Goal: Task Accomplishment & Management: Manage account settings

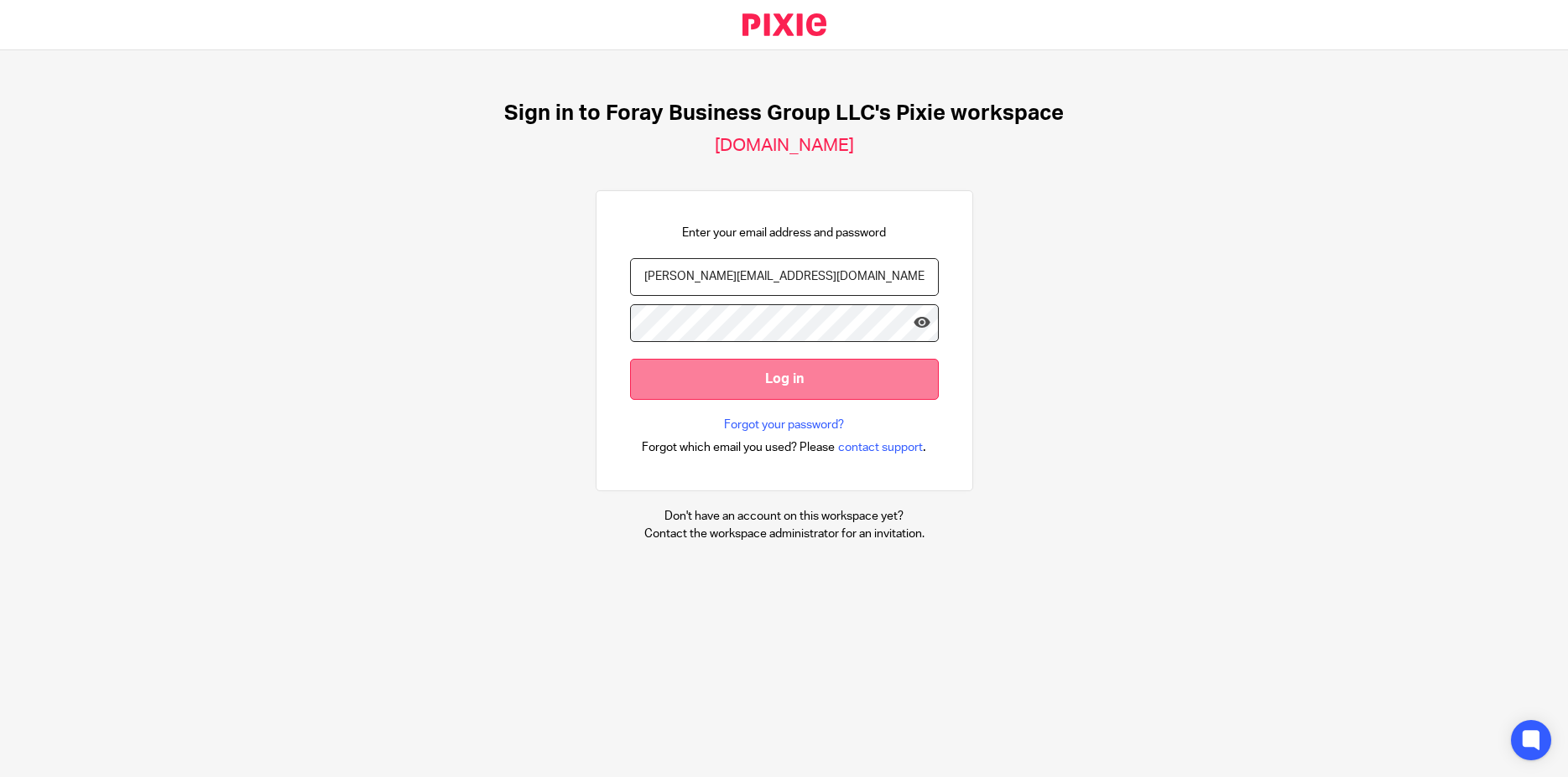
click at [751, 386] on input "Log in" at bounding box center [784, 379] width 308 height 41
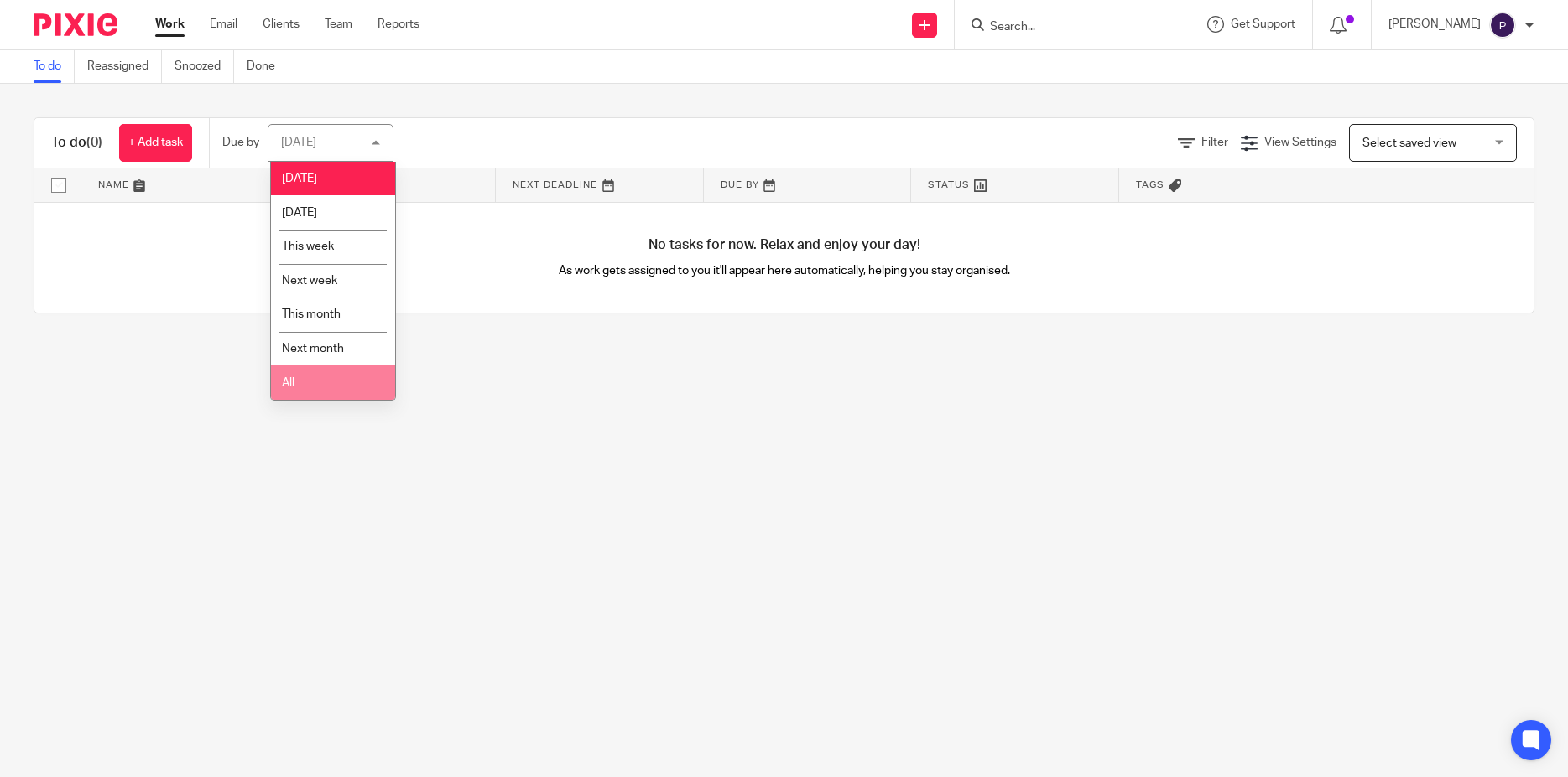
click at [330, 393] on li "All" at bounding box center [333, 383] width 124 height 34
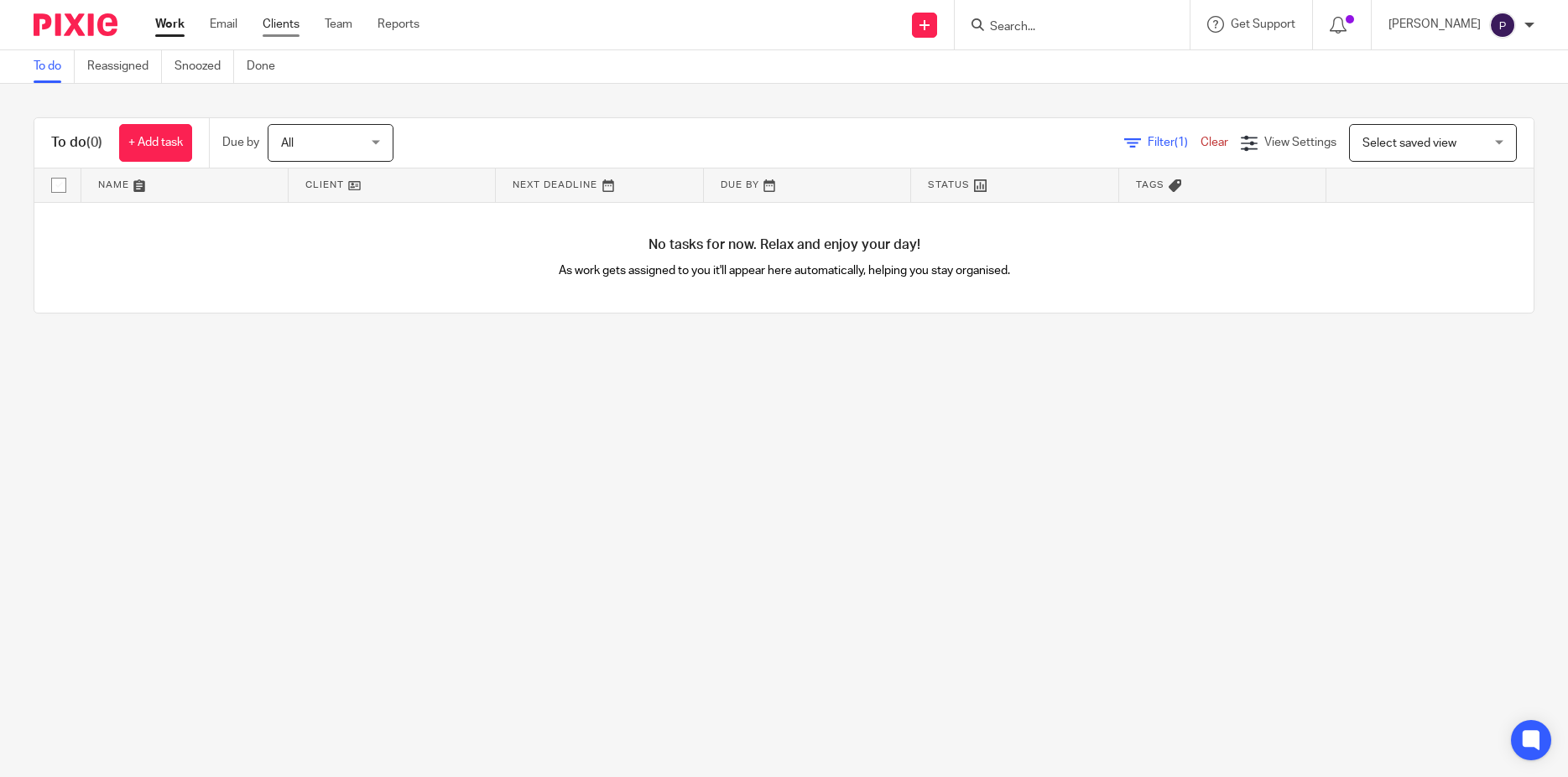
click at [289, 25] on link "Clients" at bounding box center [281, 25] width 37 height 17
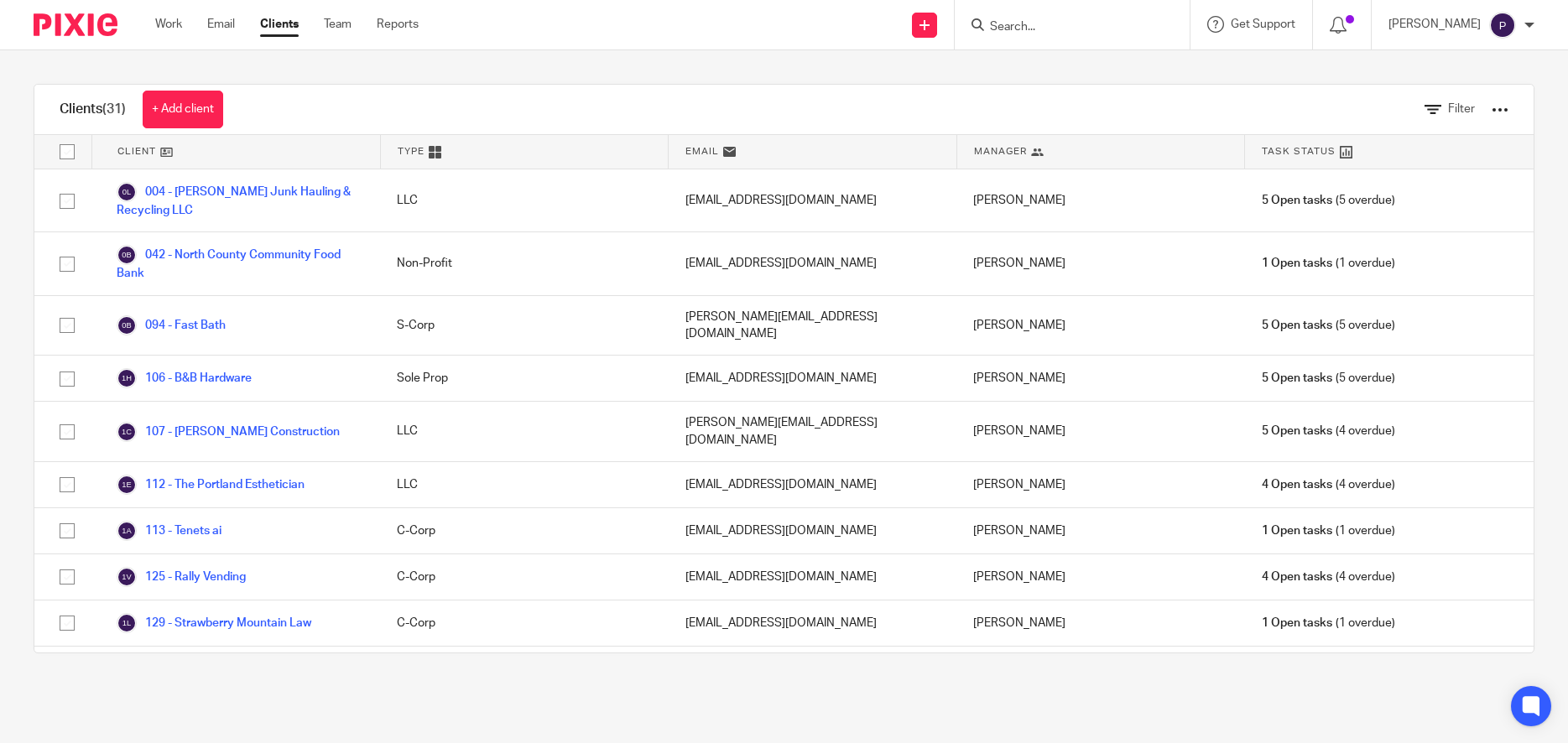
scroll to position [645, 0]
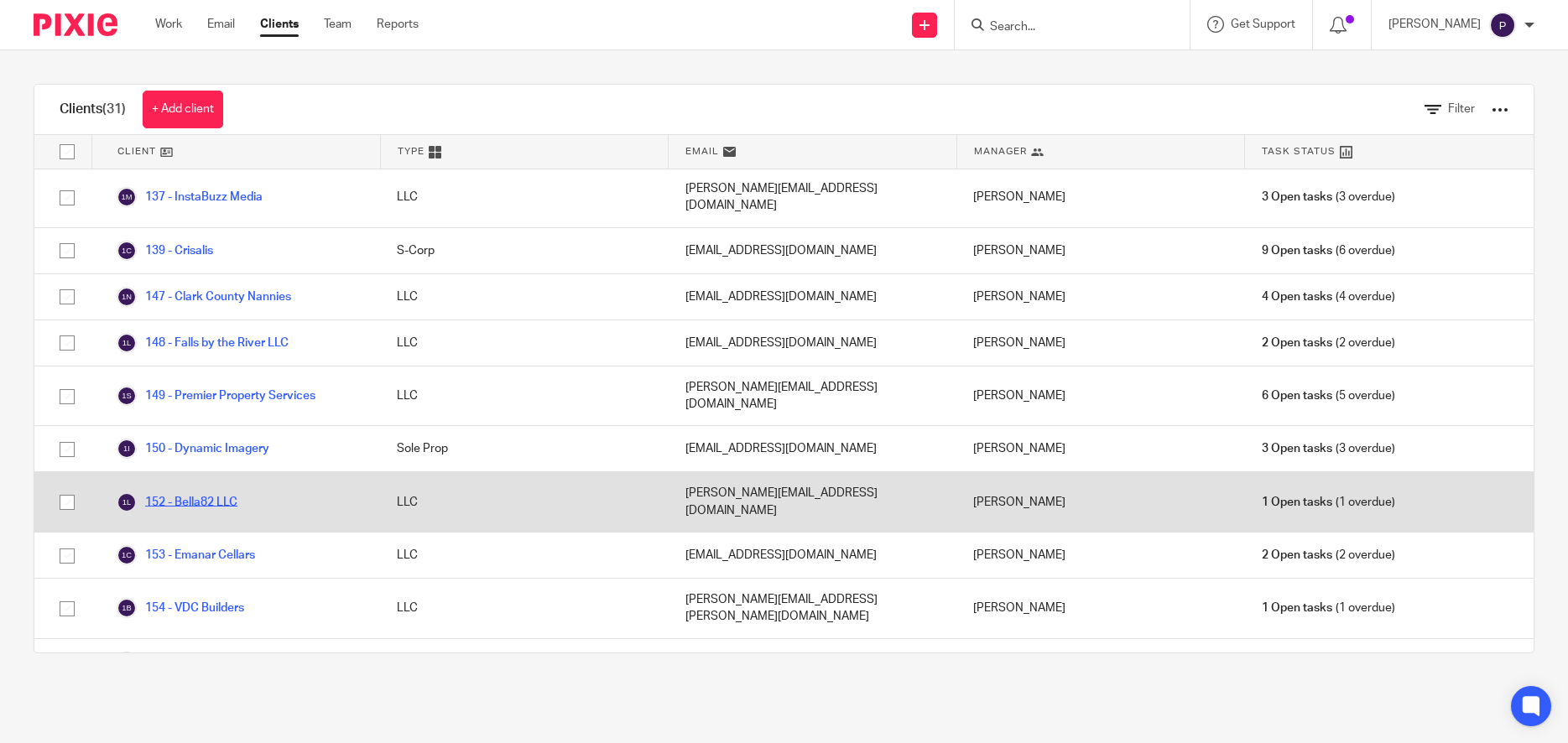
click at [226, 493] on link "152 - Bella82 LLC" at bounding box center [177, 502] width 120 height 20
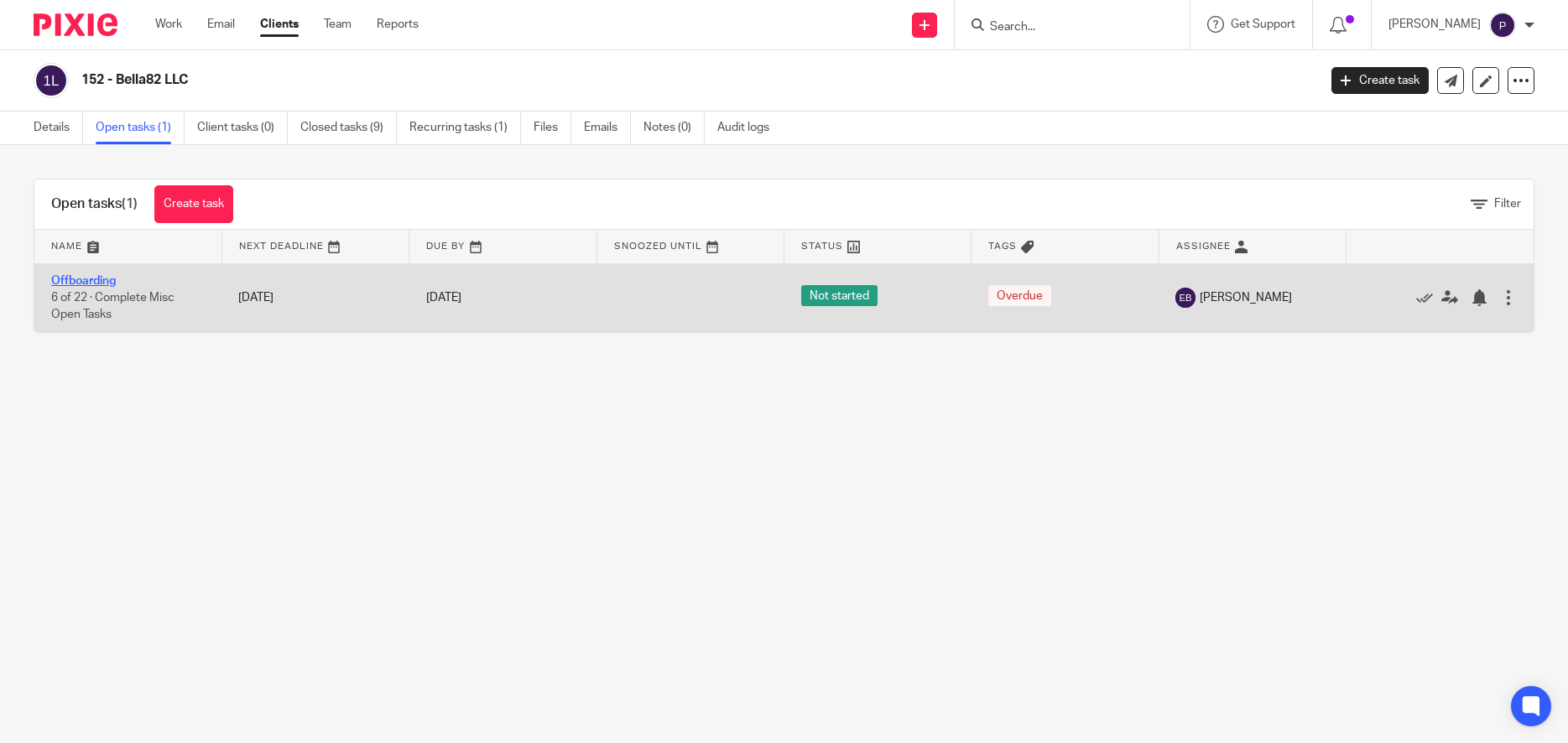
click at [90, 281] on link "Offboarding" at bounding box center [84, 281] width 65 height 11
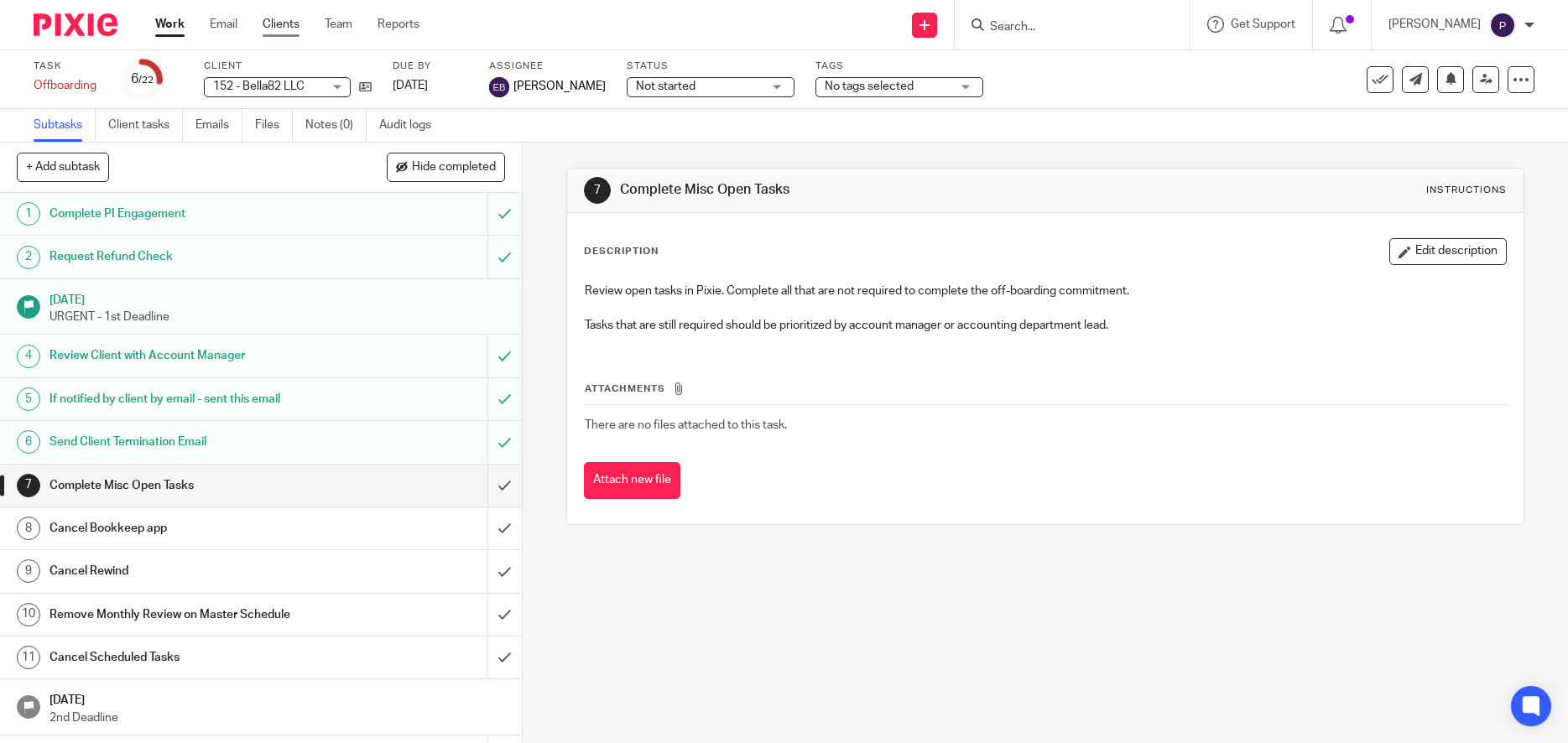
click at [291, 20] on link "Clients" at bounding box center [281, 25] width 37 height 17
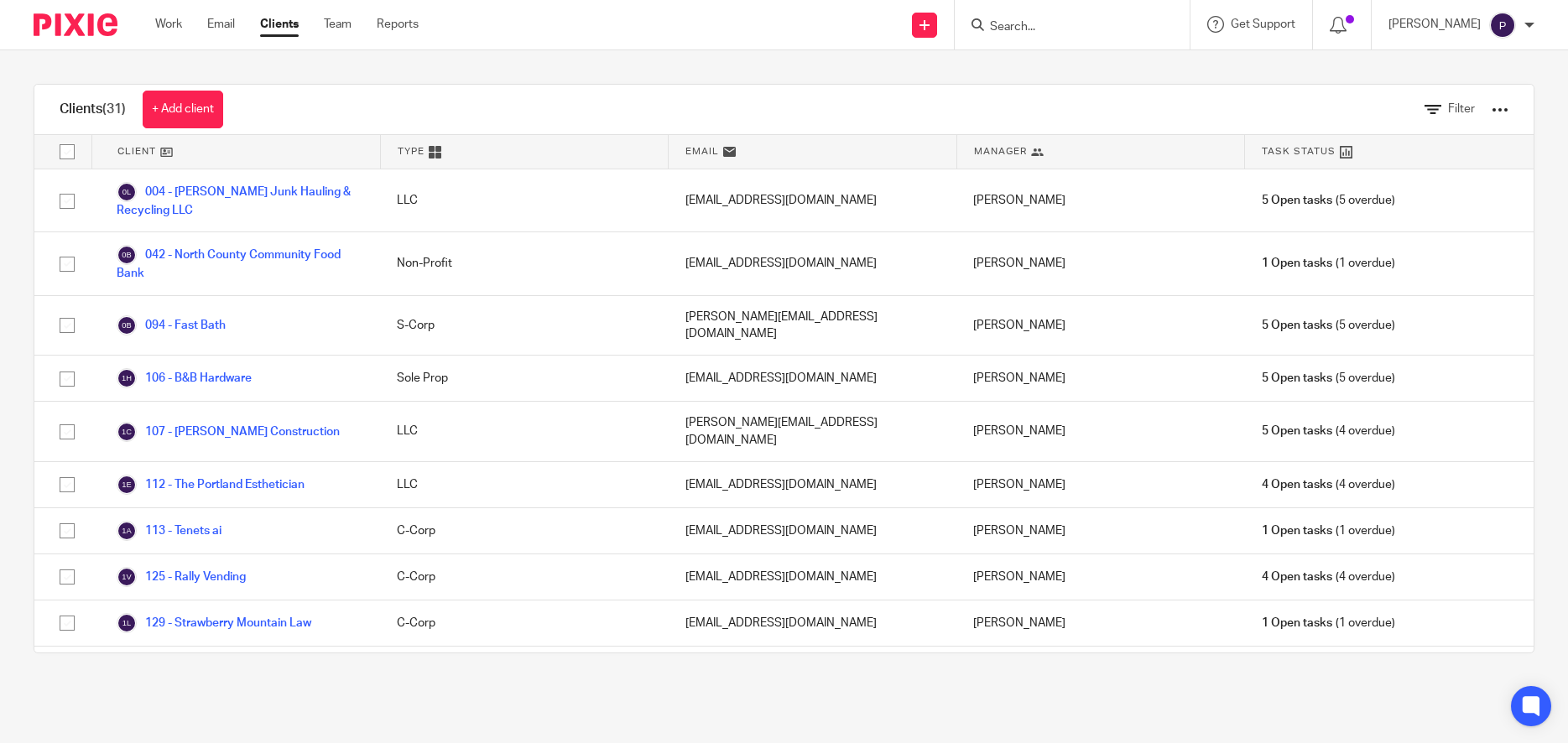
scroll to position [645, 0]
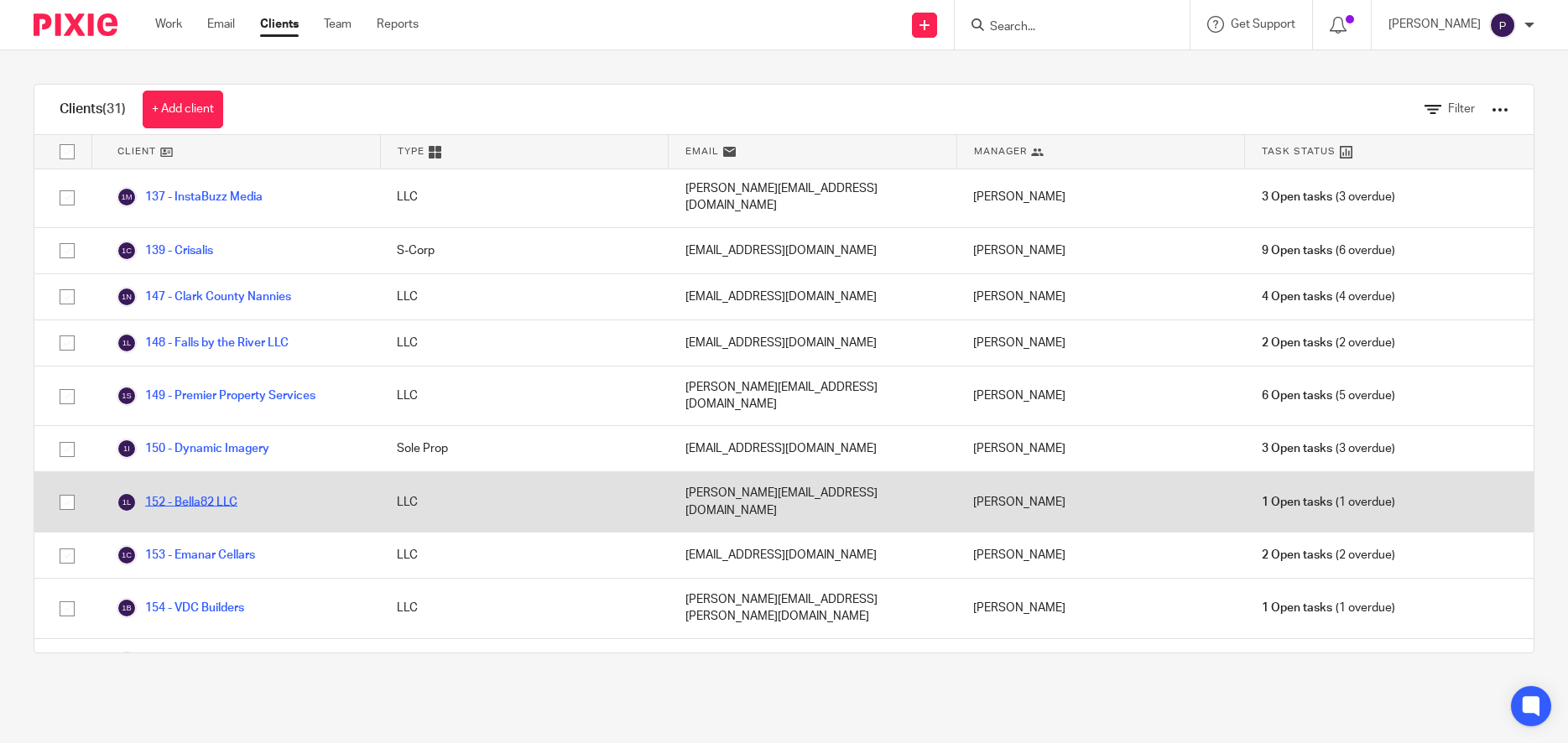
click at [215, 493] on link "152 - Bella82 LLC" at bounding box center [177, 502] width 120 height 20
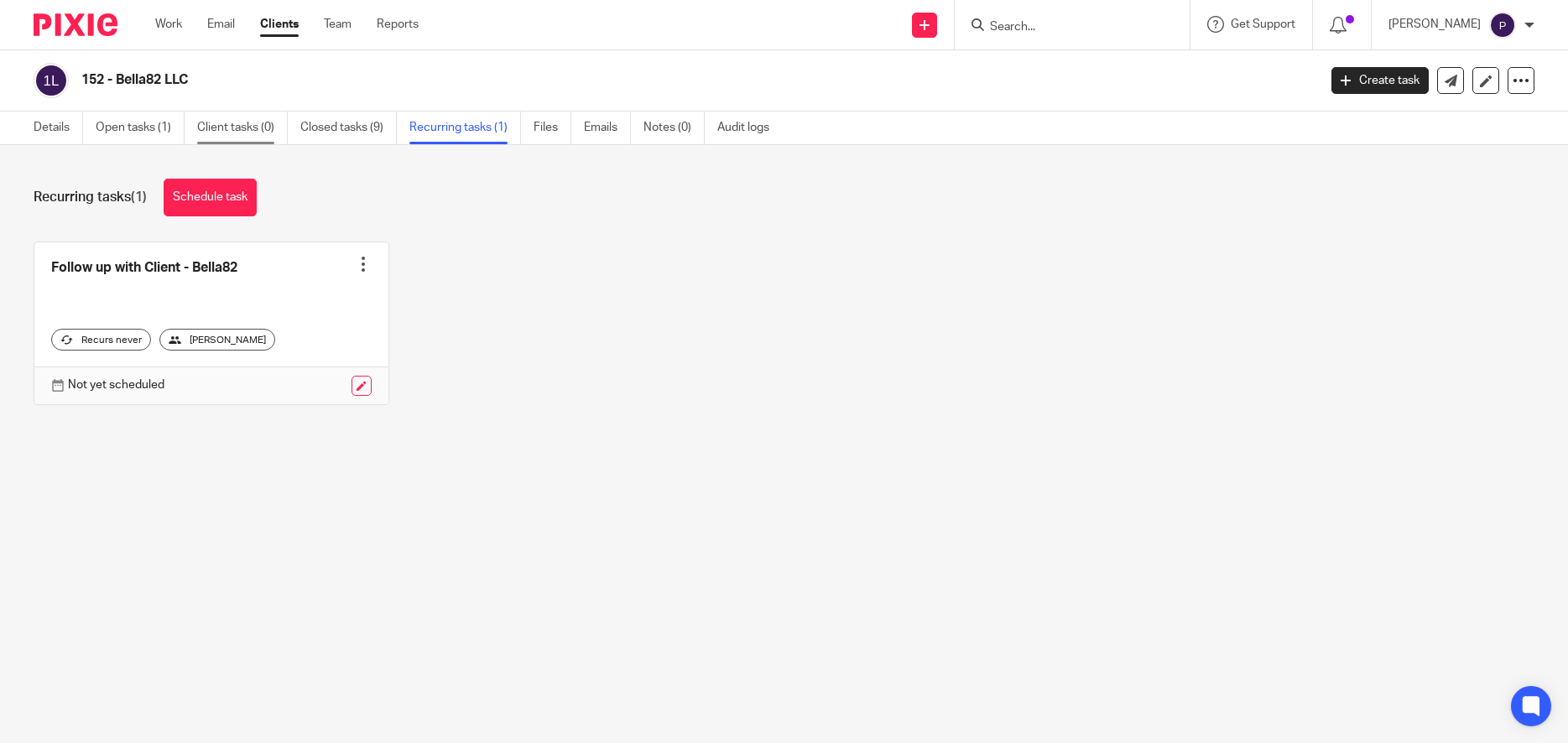
click at [244, 129] on link "Client tasks (0)" at bounding box center [242, 128] width 91 height 32
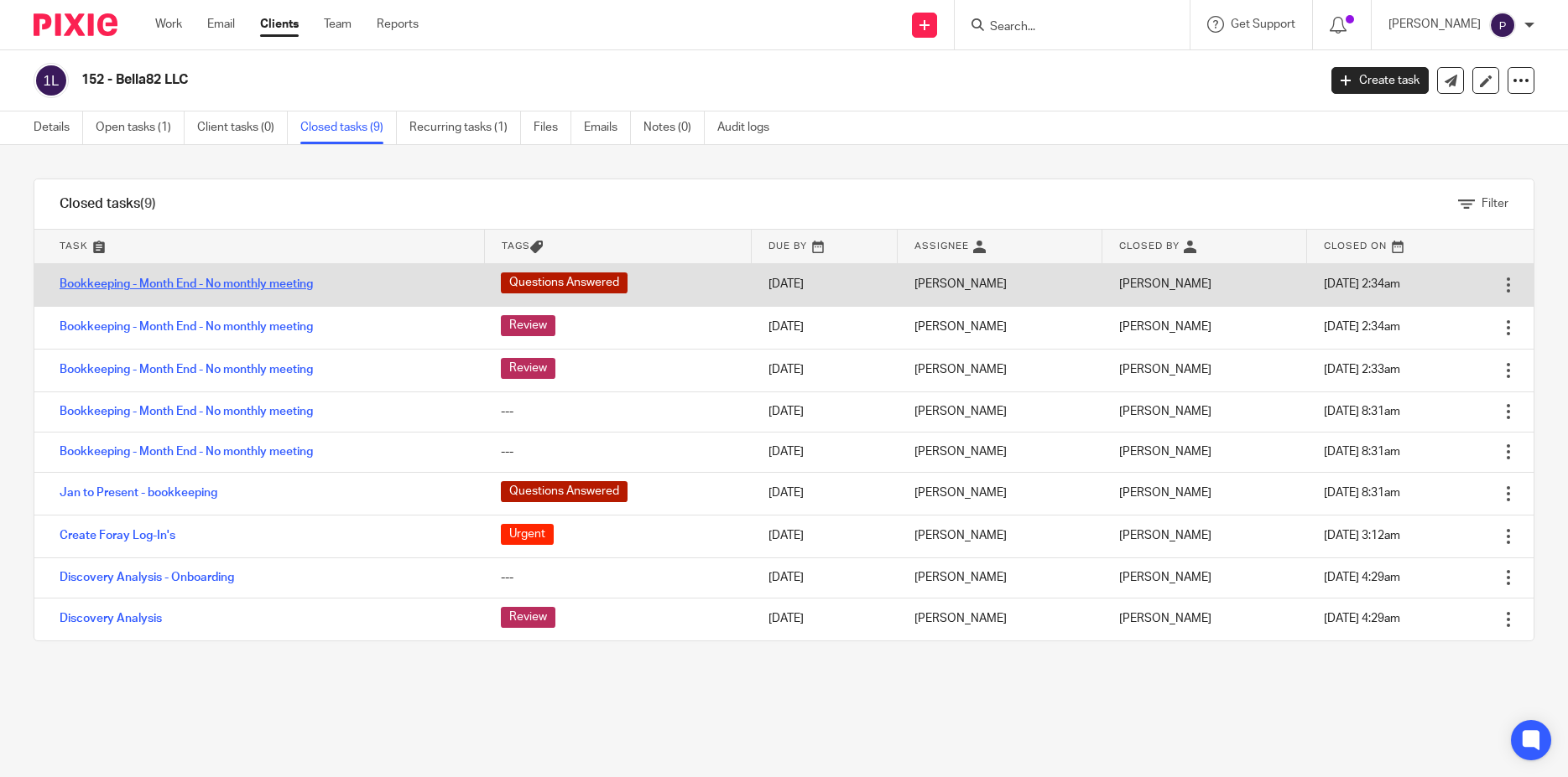
click at [218, 285] on link "Bookkeeping - Month End - No monthly meeting" at bounding box center [185, 284] width 253 height 11
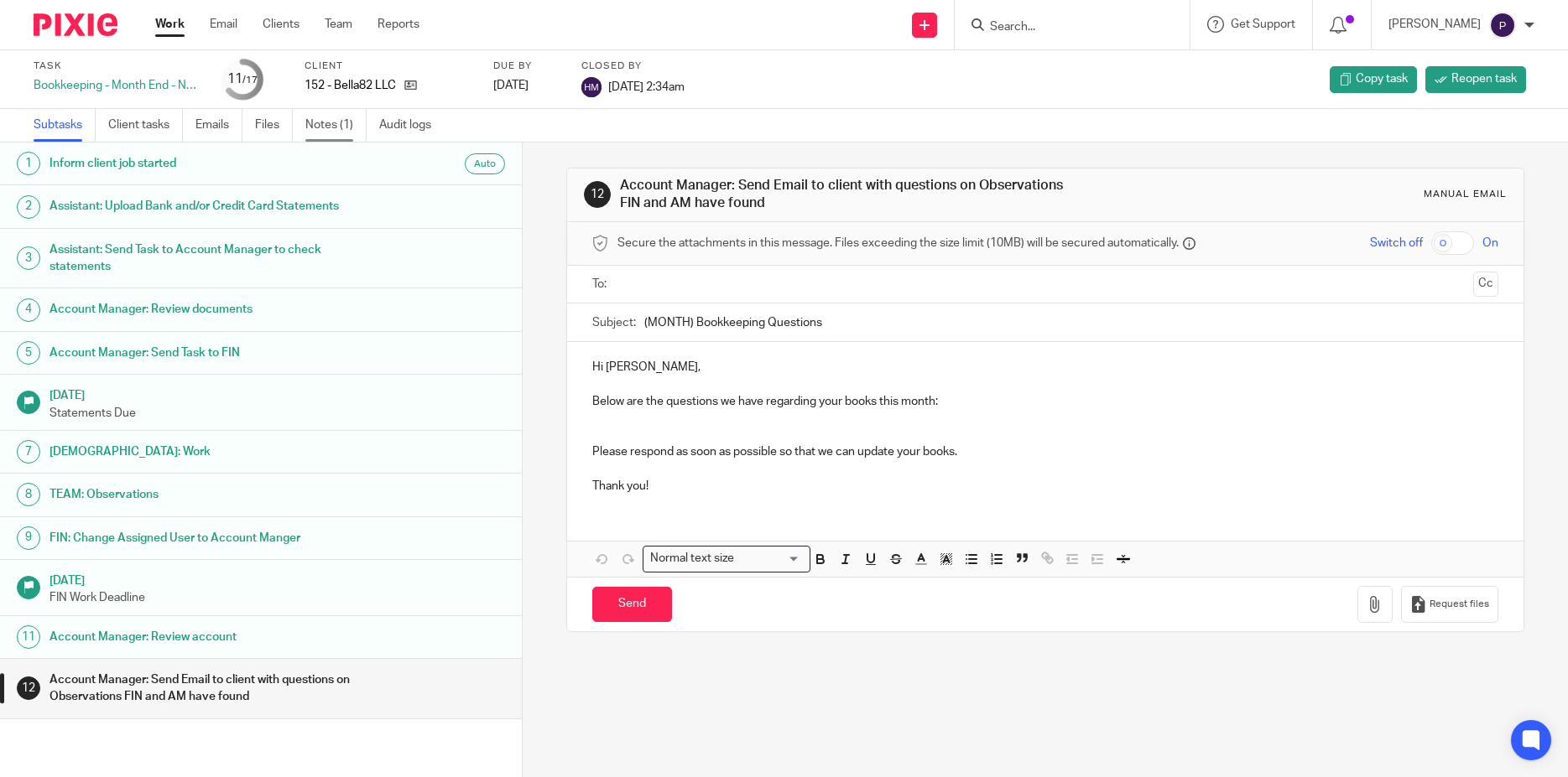
click at [329, 129] on link "Notes (1)" at bounding box center [336, 125] width 61 height 32
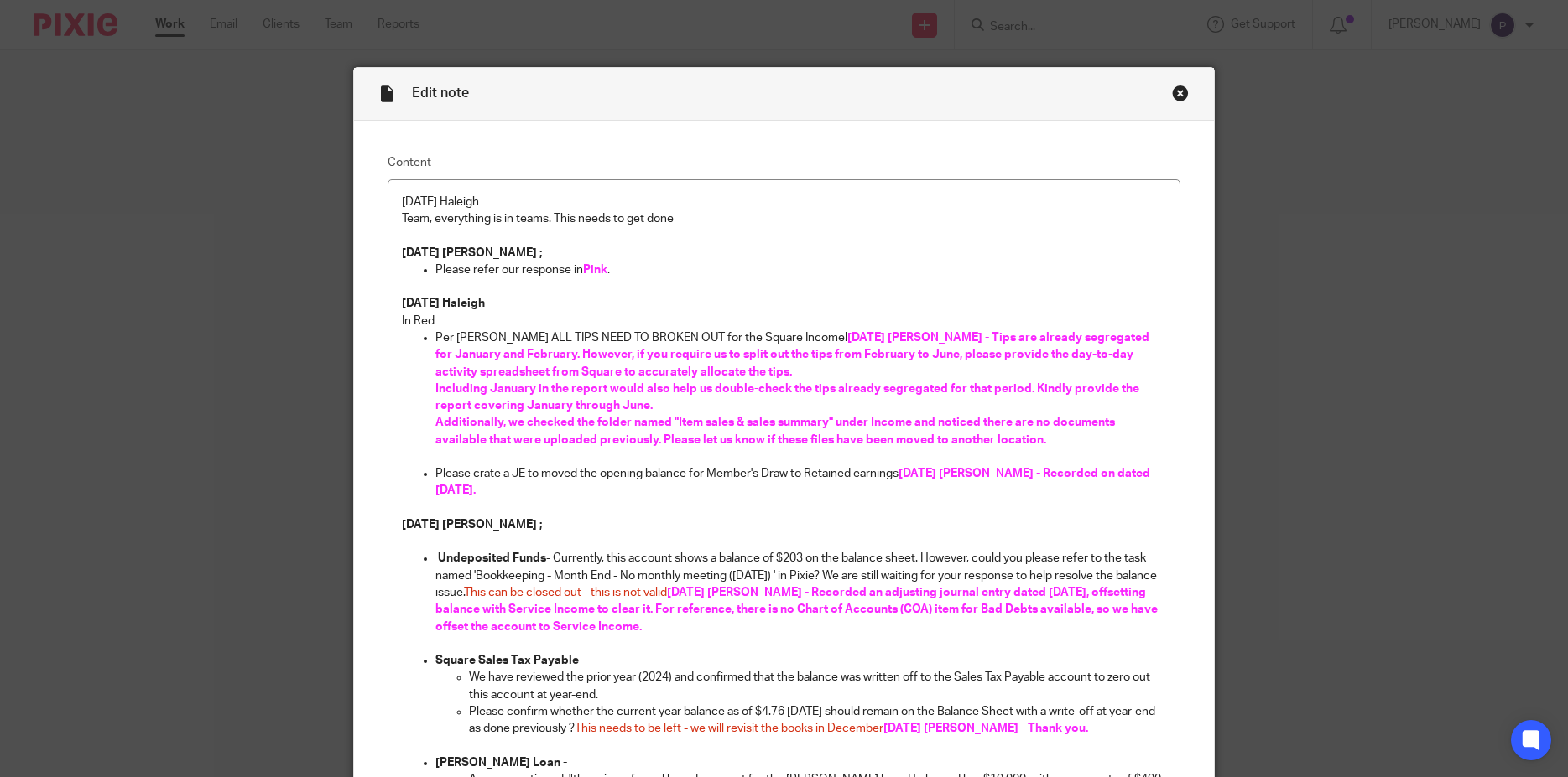
click at [1173, 92] on div "Close this dialog window" at bounding box center [1180, 94] width 17 height 17
